Goal: Information Seeking & Learning: Learn about a topic

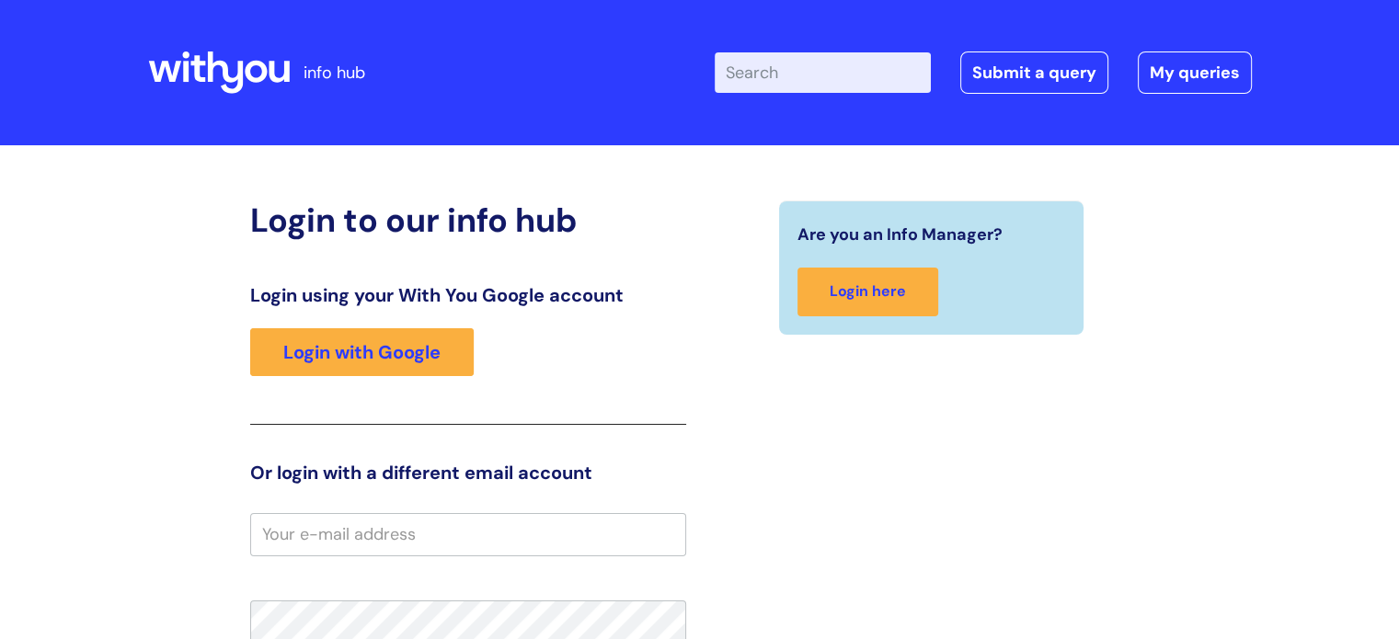
type input "johnson.mashoko@wearewithyou.org.uk"
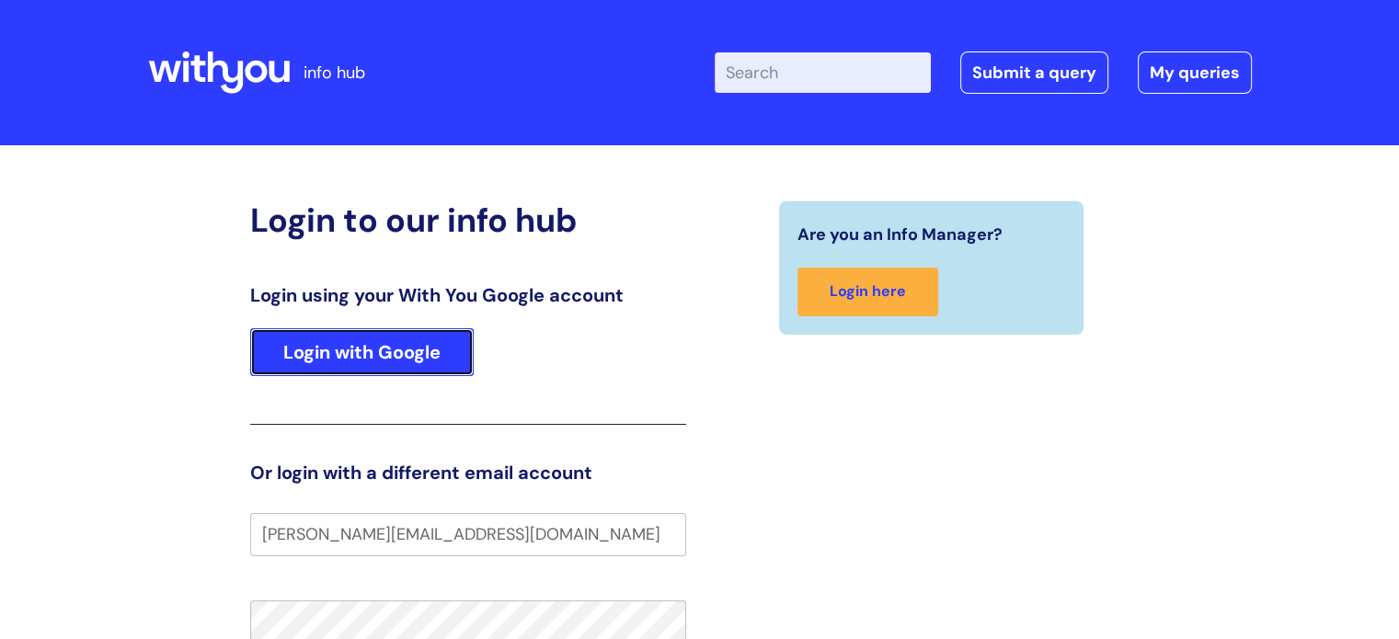
click at [433, 349] on link "Login with Google" at bounding box center [361, 352] width 223 height 48
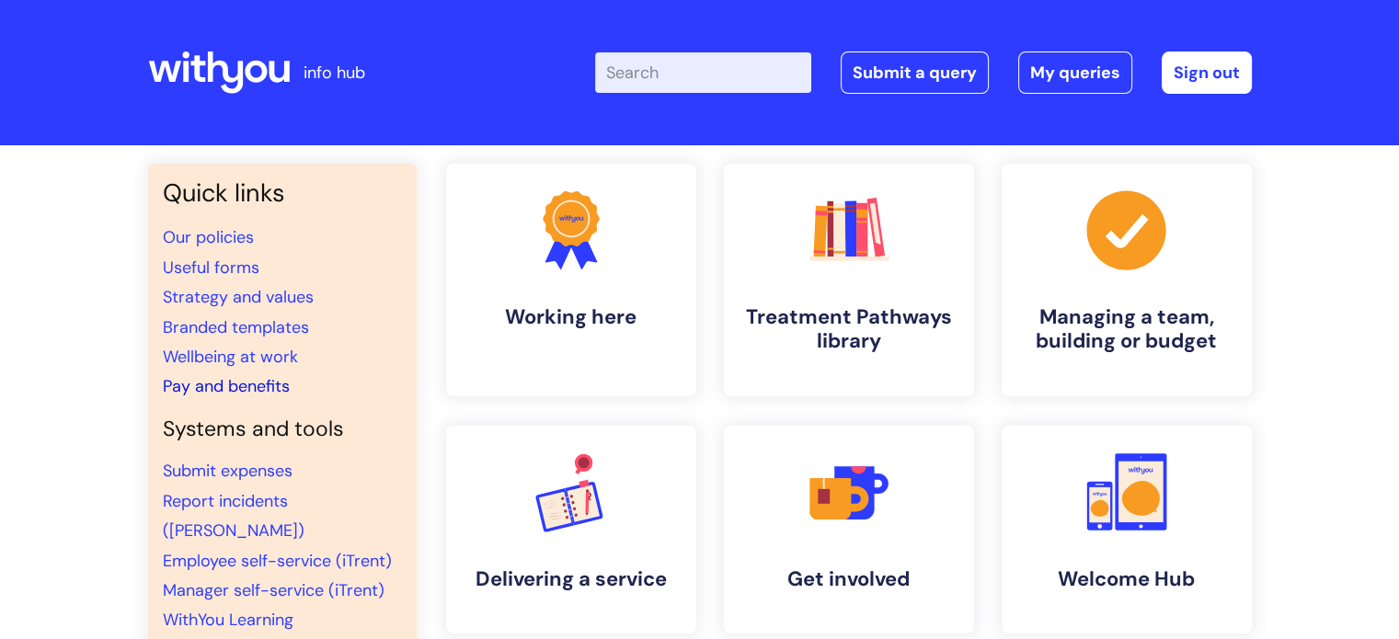
click at [238, 388] on link "Pay and benefits" at bounding box center [226, 386] width 127 height 22
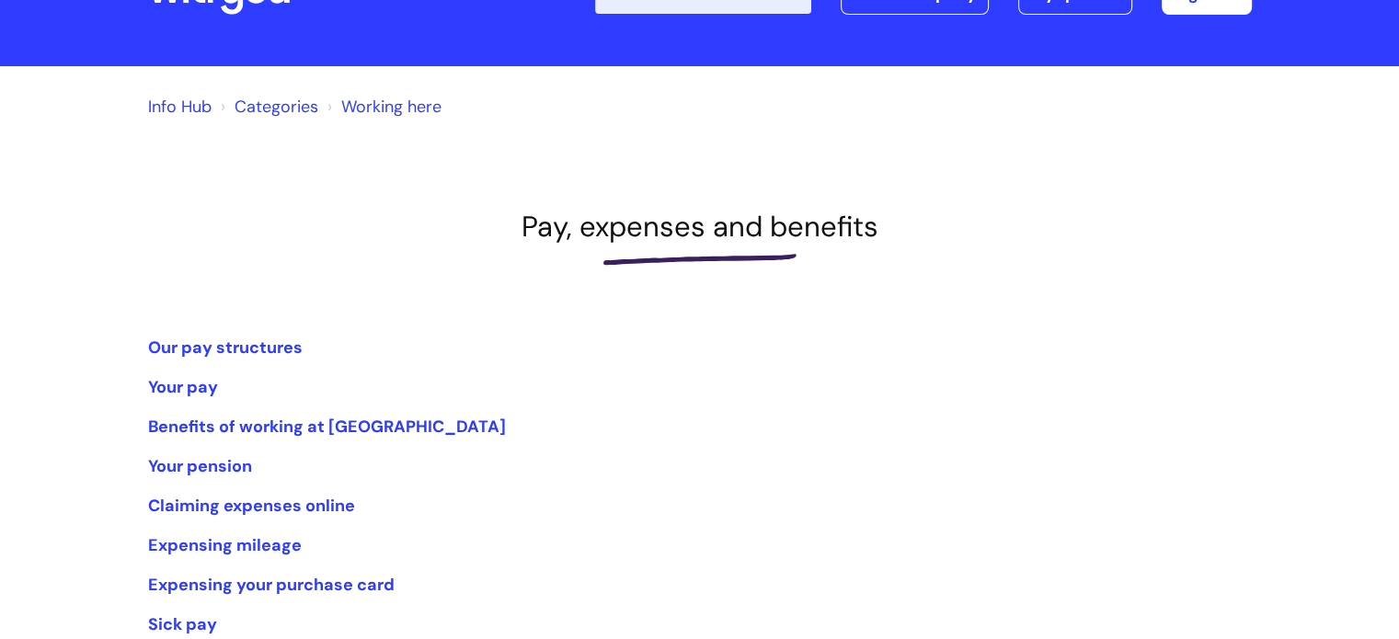
scroll to position [66, 0]
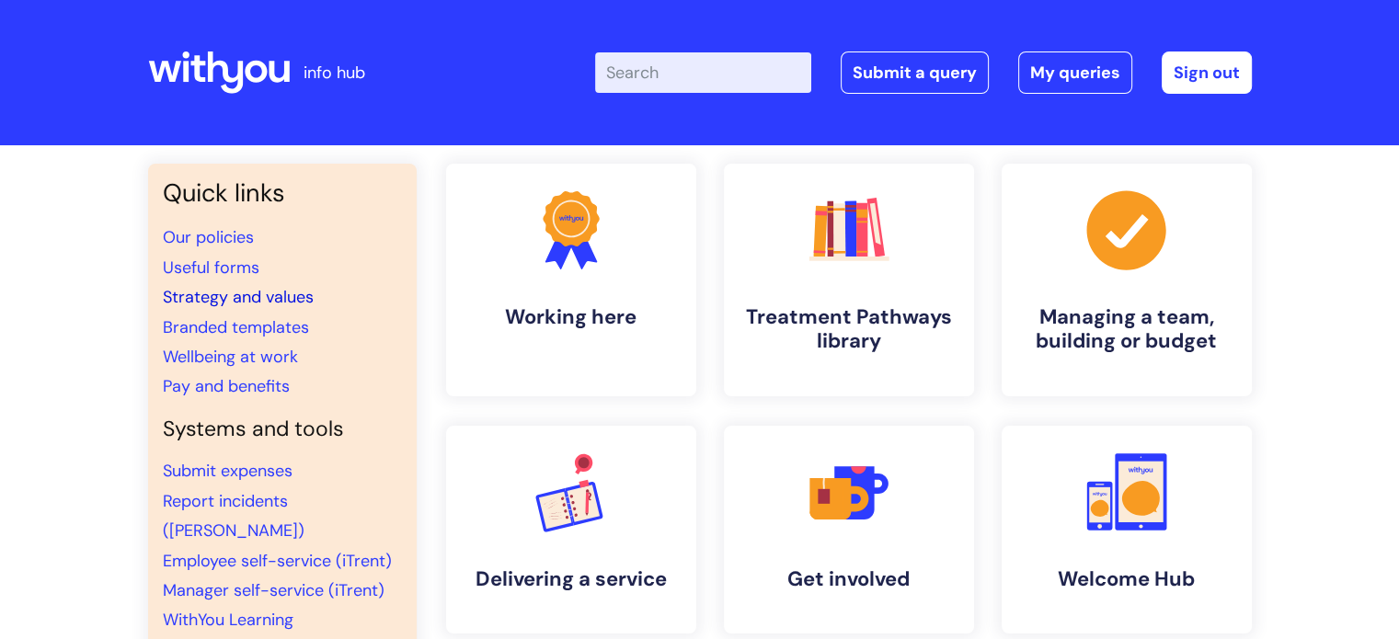
scroll to position [139, 0]
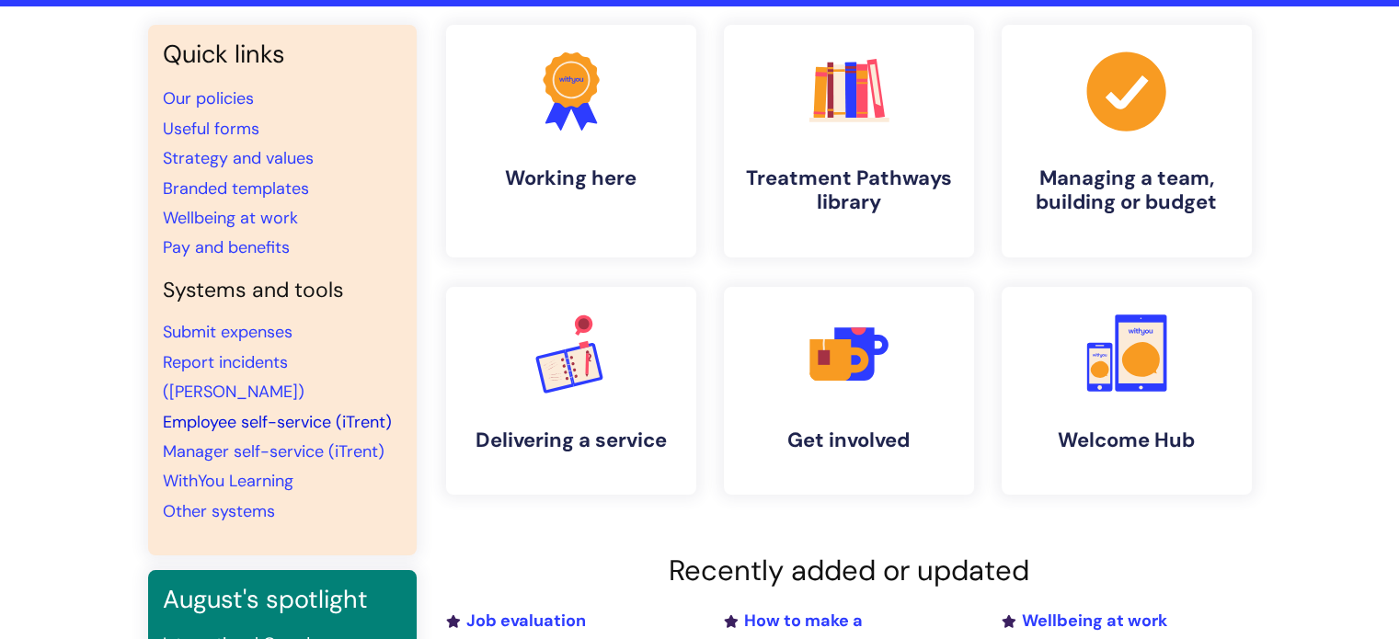
click at [224, 411] on link "Employee self-service (iTrent)" at bounding box center [277, 422] width 229 height 22
